Goal: Navigation & Orientation: Find specific page/section

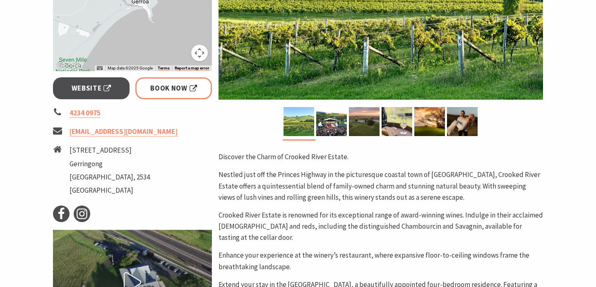
scroll to position [221, 0]
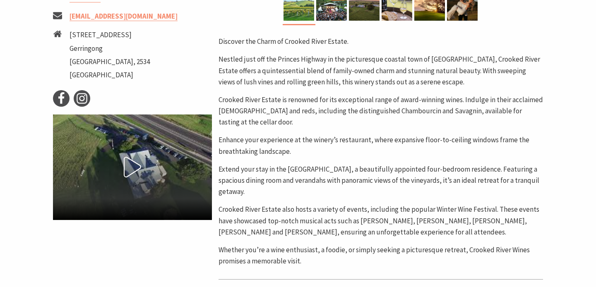
scroll to position [325, 0]
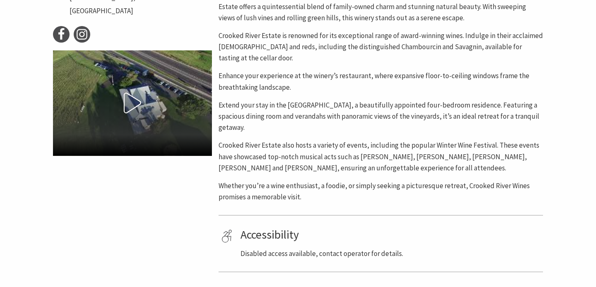
scroll to position [445, 0]
